Goal: Transaction & Acquisition: Purchase product/service

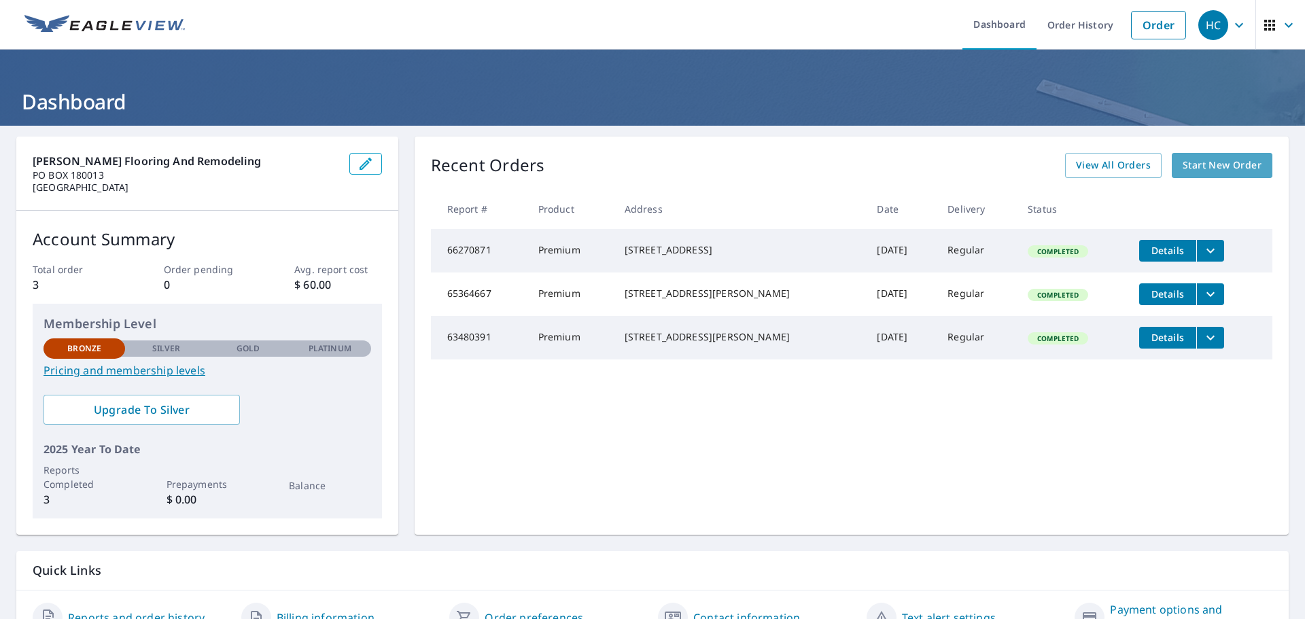
click at [1204, 175] on link "Start New Order" at bounding box center [1222, 165] width 101 height 25
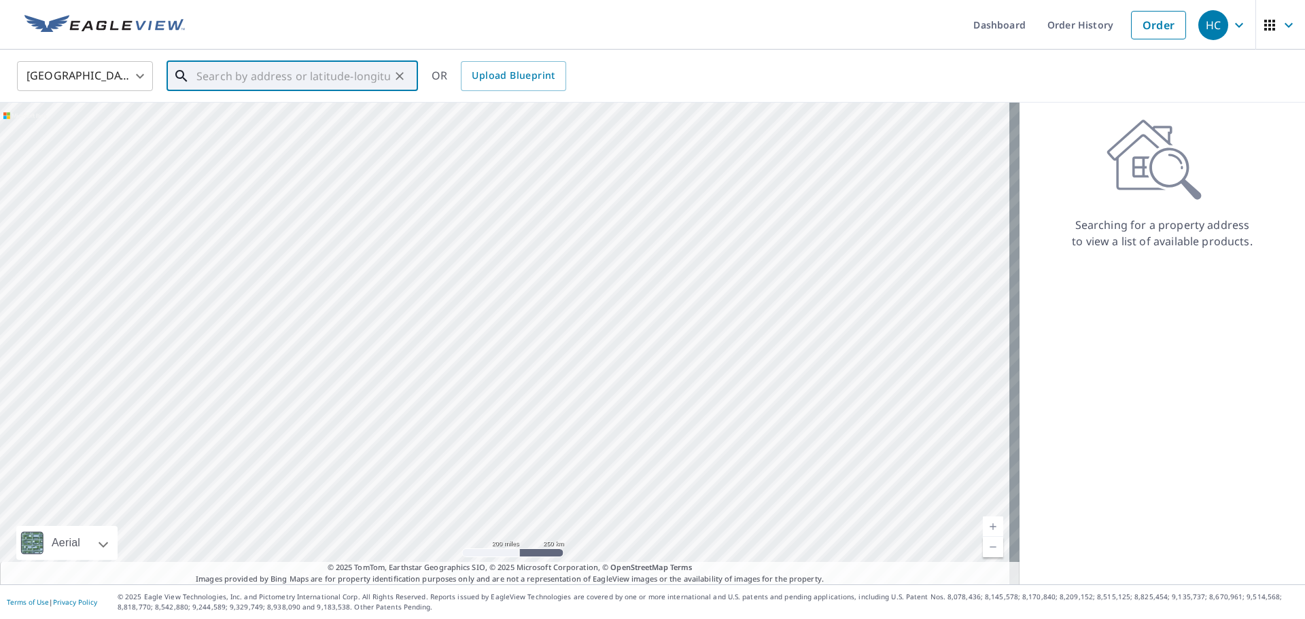
click at [264, 74] on input "text" at bounding box center [293, 76] width 194 height 38
click at [272, 114] on span "[STREET_ADDRESS]" at bounding box center [300, 115] width 213 height 16
type input "[STREET_ADDRESS]"
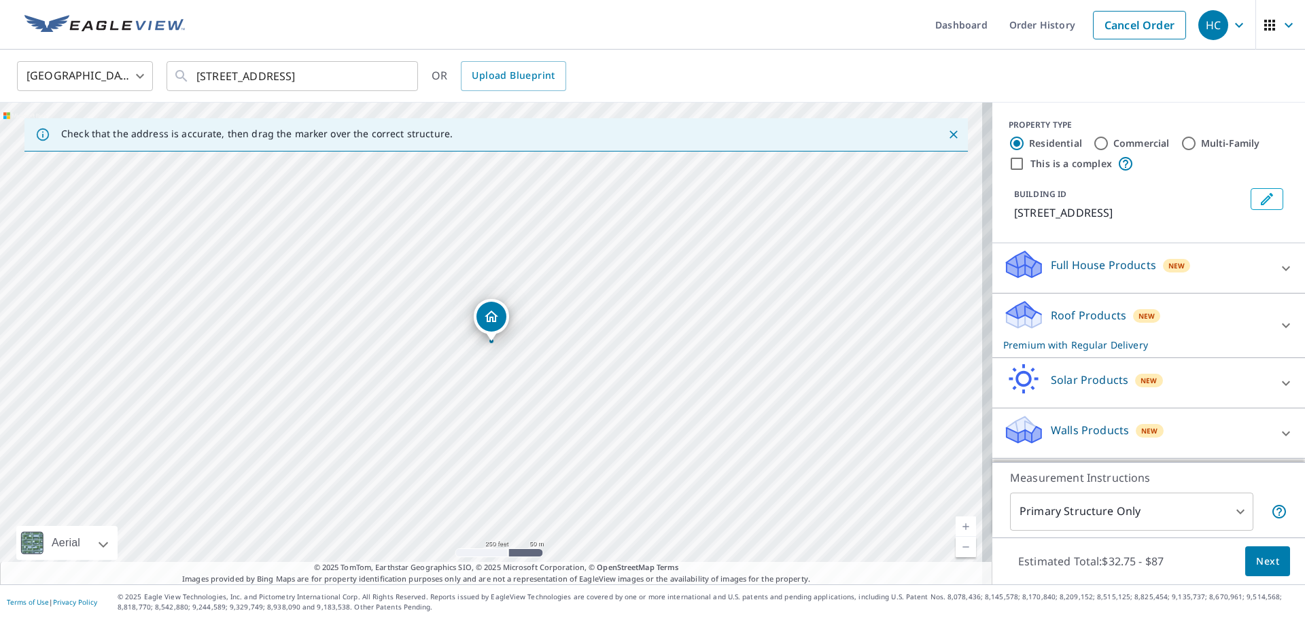
scroll to position [13, 0]
click at [1278, 332] on icon at bounding box center [1286, 325] width 16 height 16
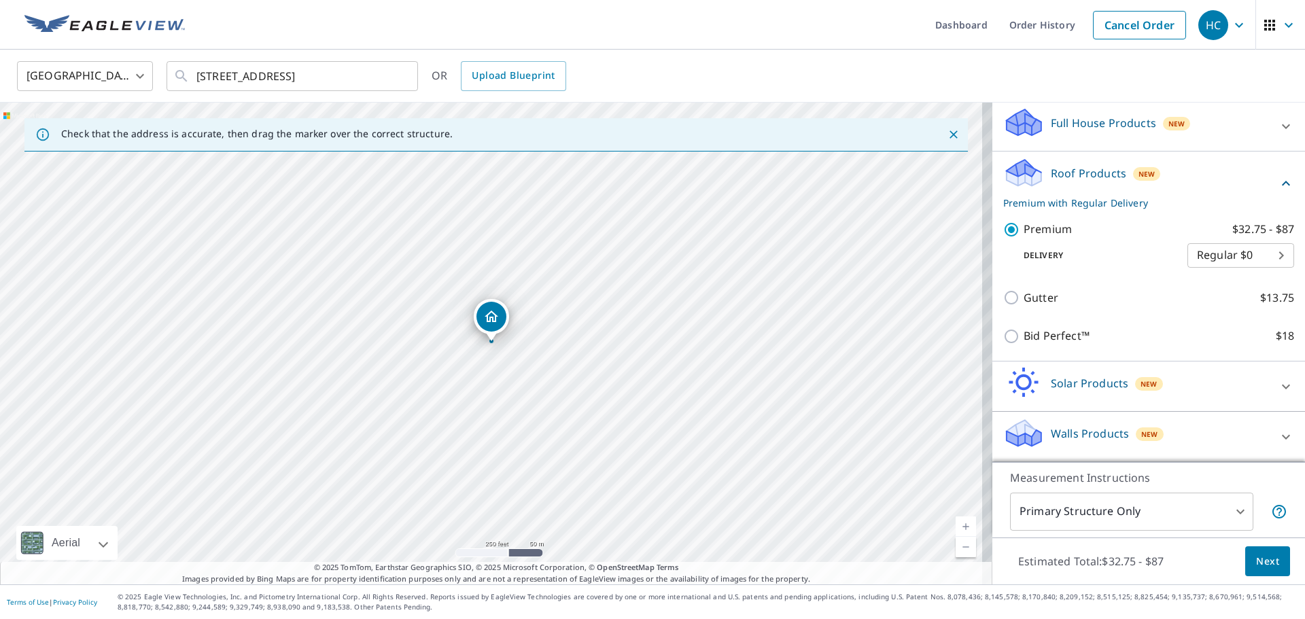
scroll to position [158, 0]
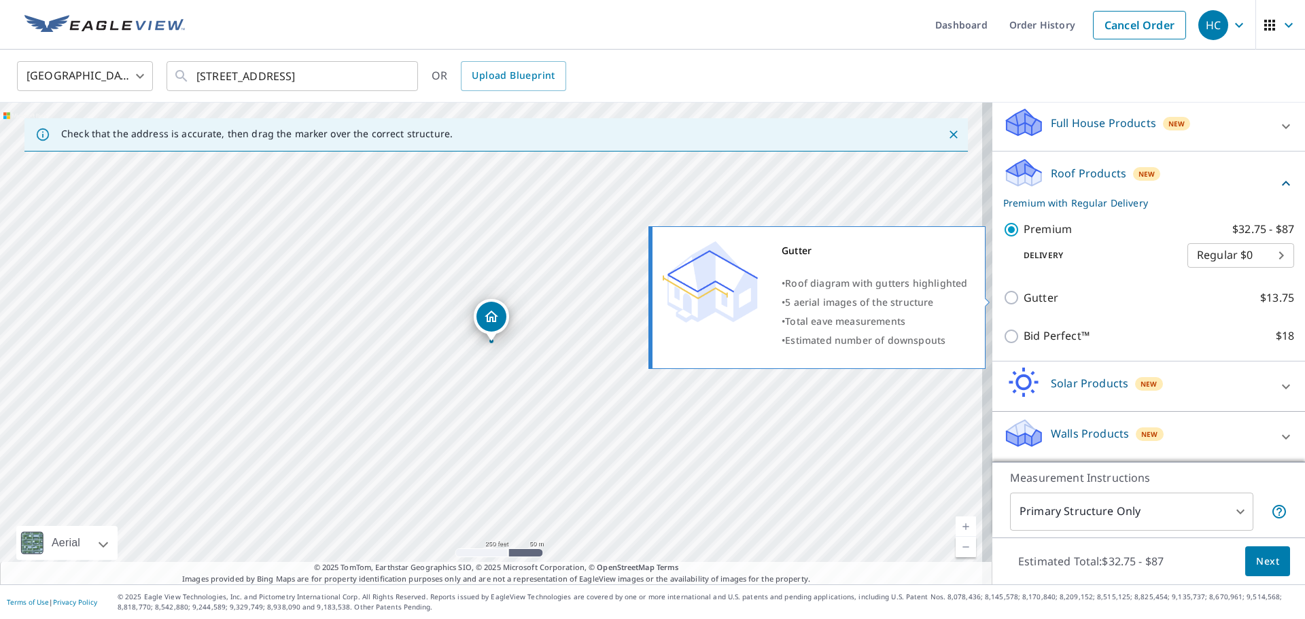
click at [1003, 300] on input "Gutter $13.75" at bounding box center [1013, 298] width 20 height 16
checkbox input "true"
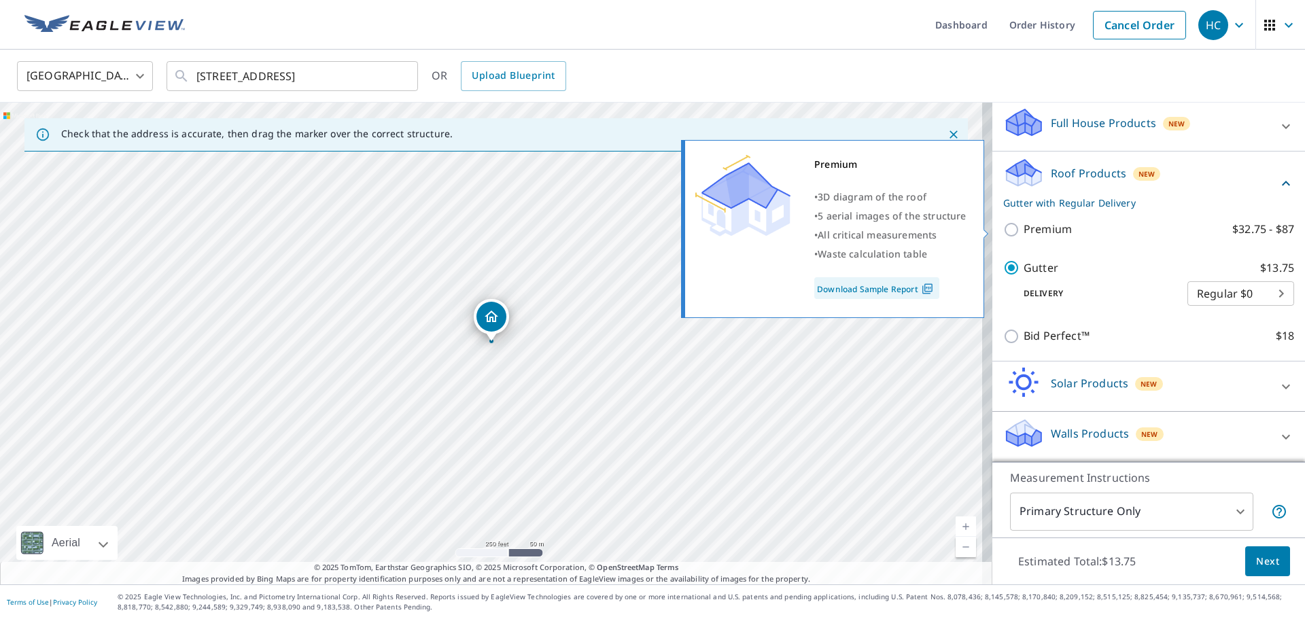
click at [1003, 226] on input "Premium $32.75 - $87" at bounding box center [1013, 230] width 20 height 16
checkbox input "true"
checkbox input "false"
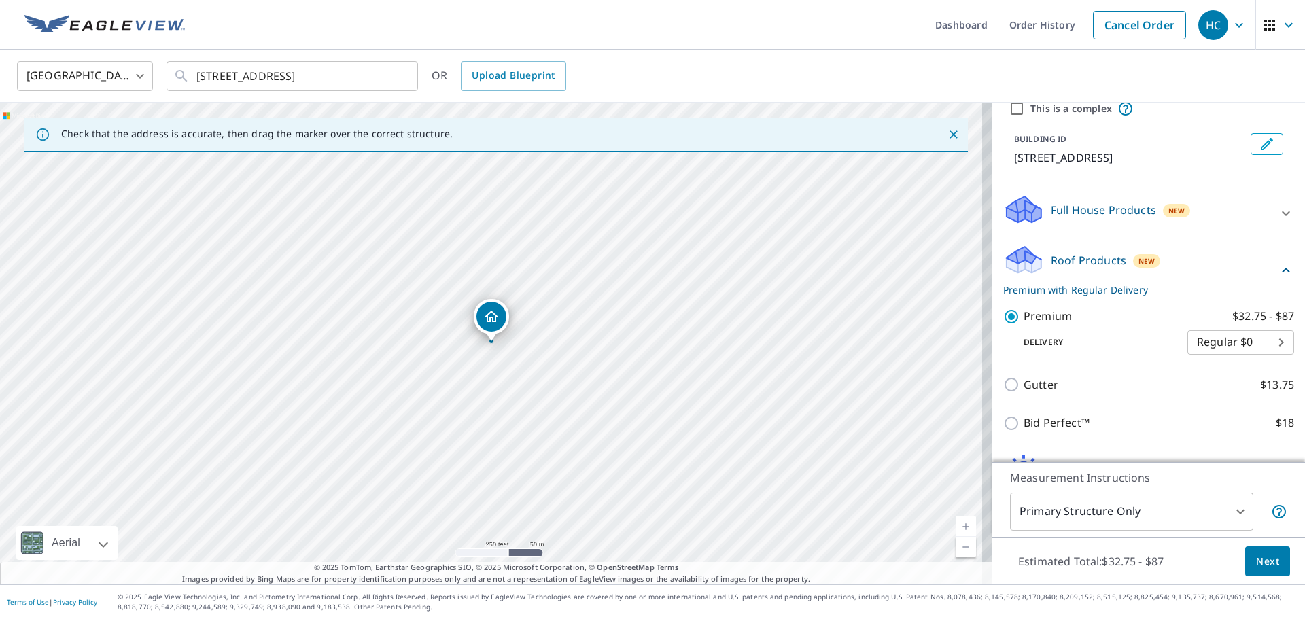
scroll to position [0, 0]
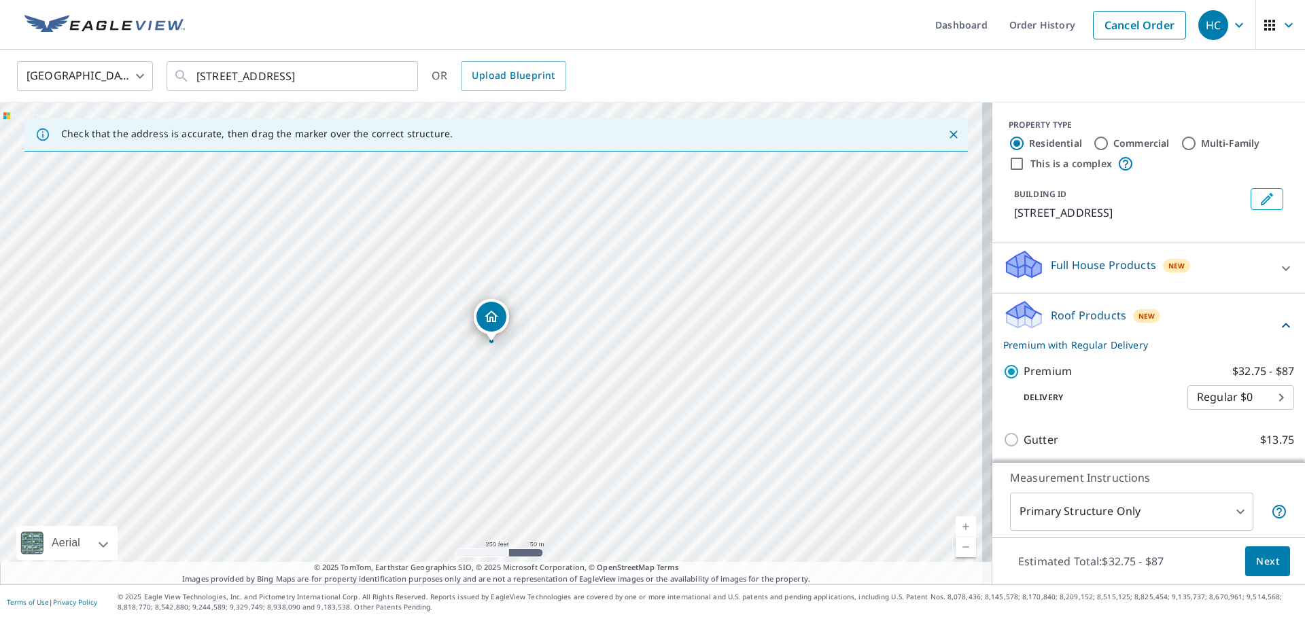
click at [1258, 559] on span "Next" at bounding box center [1267, 561] width 23 height 17
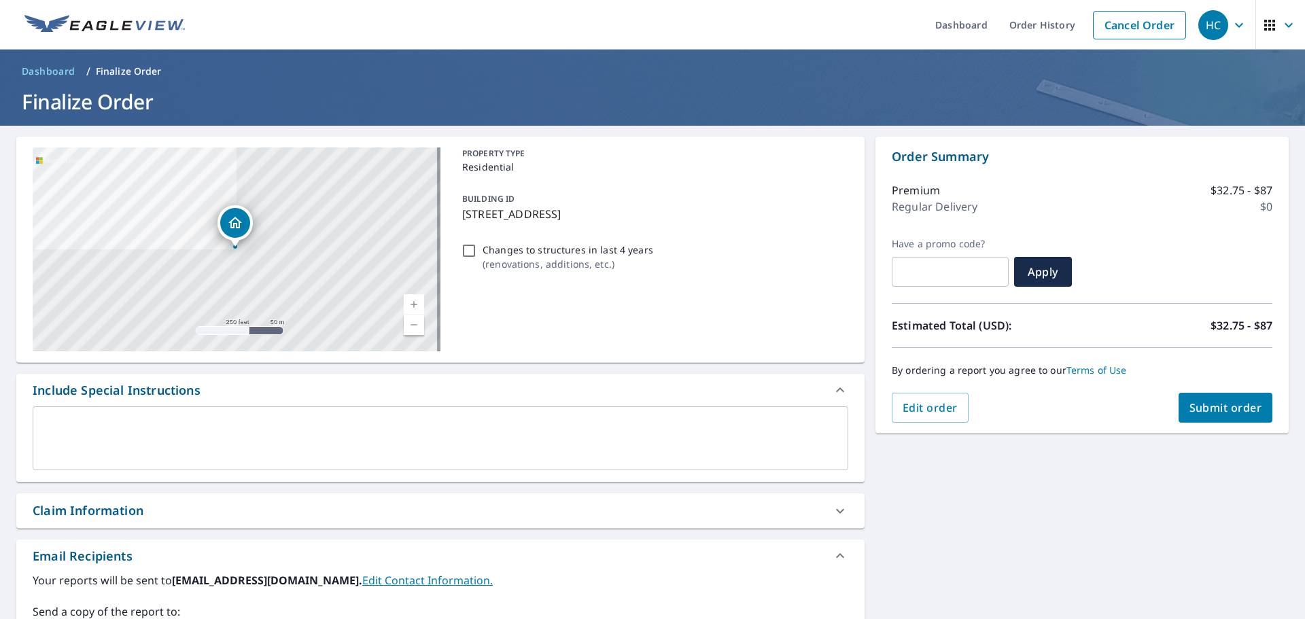
click at [466, 258] on input "Changes to structures in last 4 years ( renovations, additions, etc. )" at bounding box center [469, 251] width 16 height 16
checkbox input "true"
click at [154, 412] on div "x ​" at bounding box center [441, 439] width 816 height 64
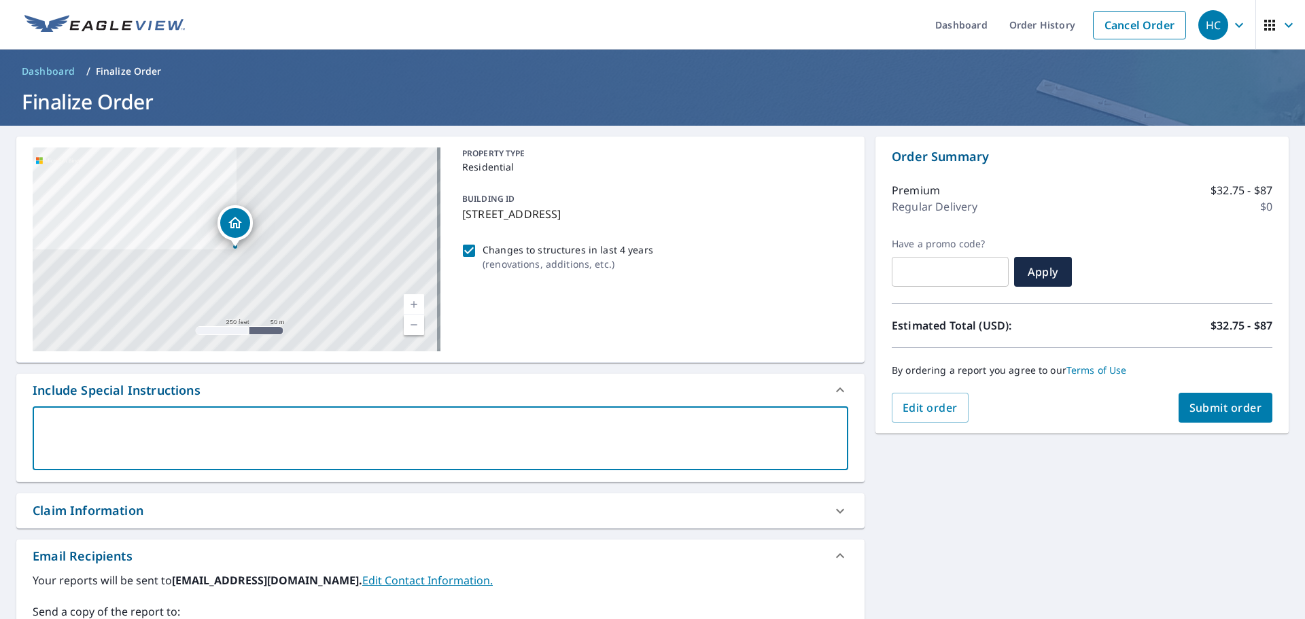
click at [1226, 402] on span "Submit order" at bounding box center [1226, 407] width 73 height 15
checkbox input "true"
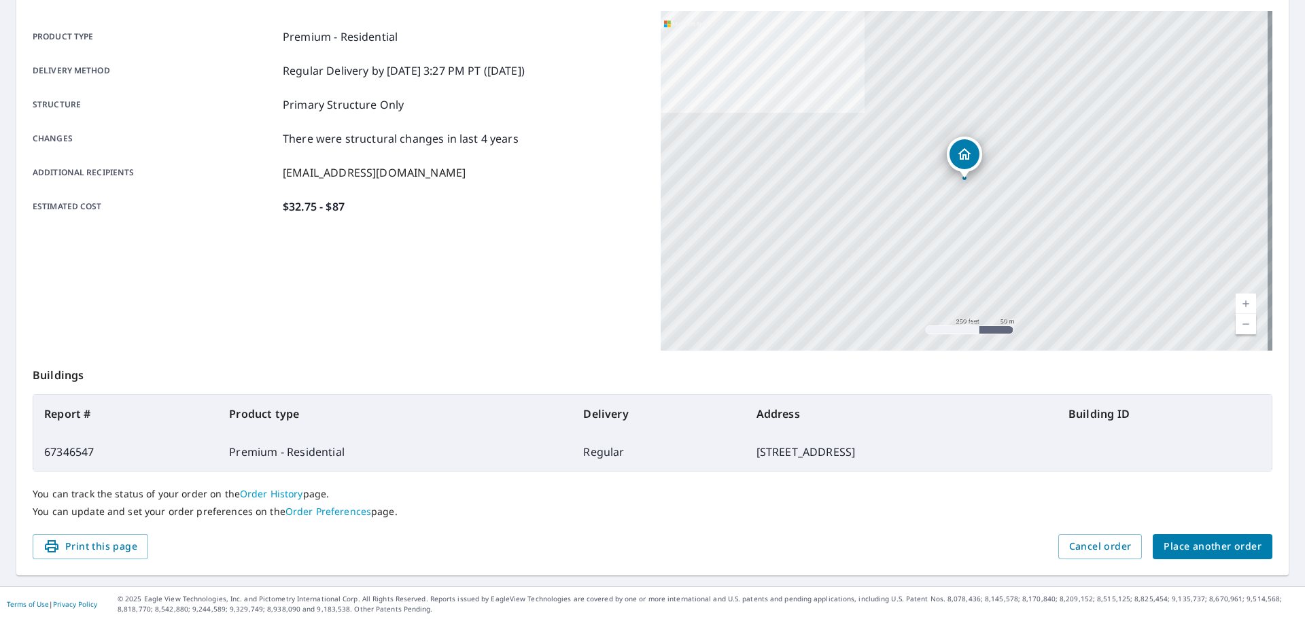
scroll to position [181, 0]
